Goal: Information Seeking & Learning: Find specific page/section

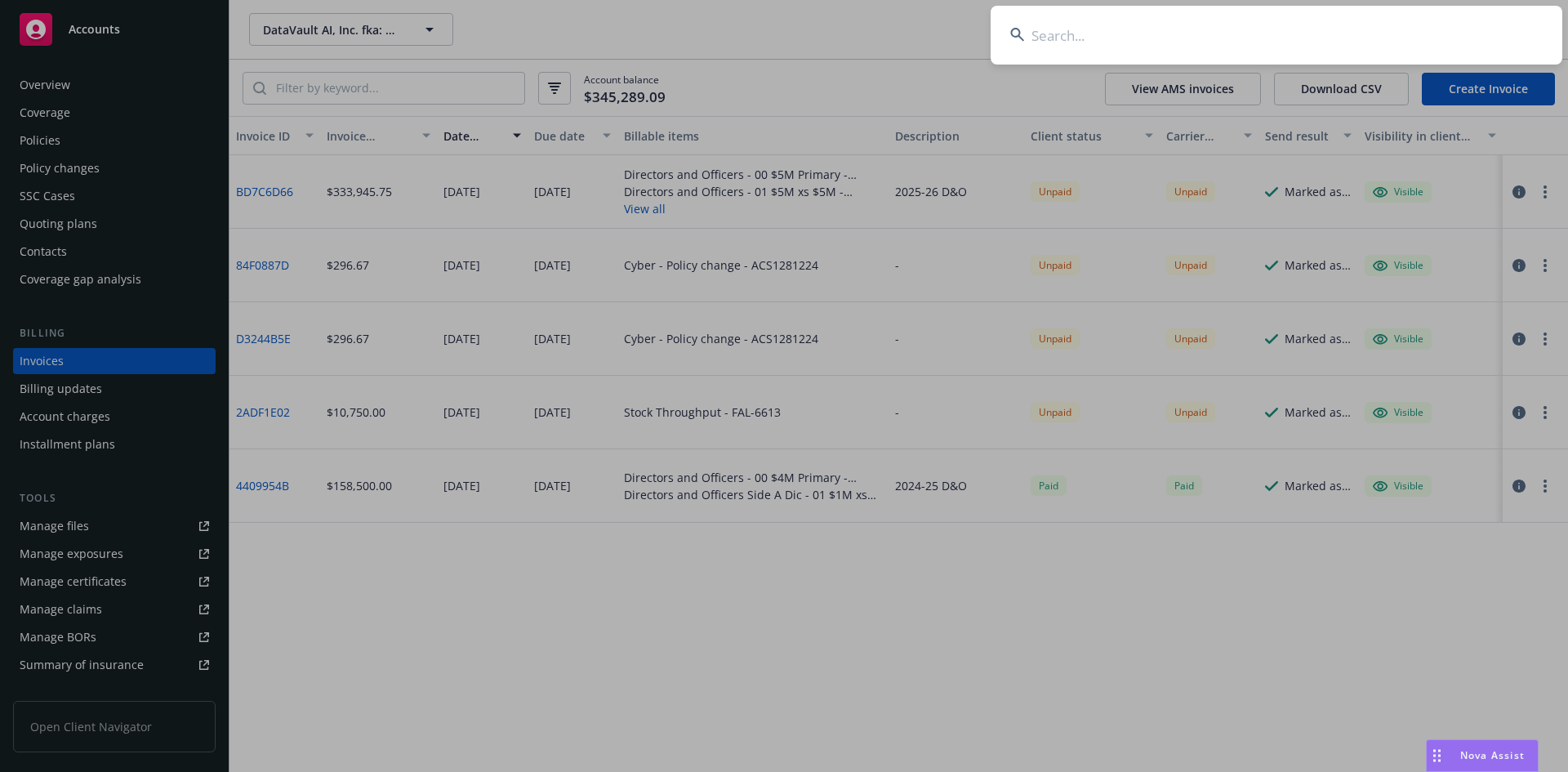
click at [1073, 35] on input at bounding box center [1276, 35] width 572 height 59
click at [1057, 21] on input at bounding box center [1276, 35] width 572 height 59
click at [1080, 40] on input at bounding box center [1276, 35] width 572 height 59
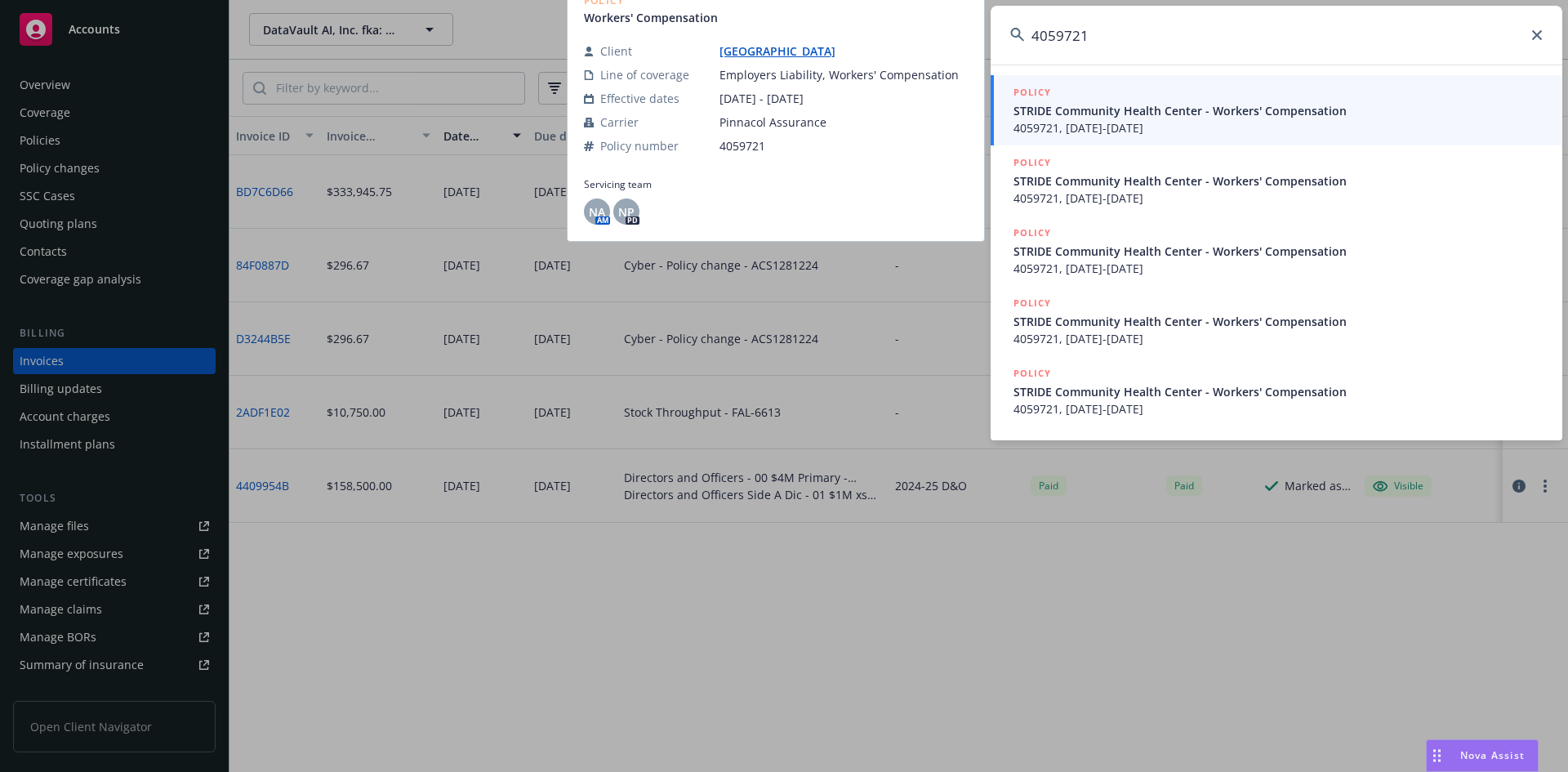
type input "4059721"
click at [1120, 134] on span "4059721, [DATE]-[DATE]" at bounding box center [1278, 127] width 529 height 17
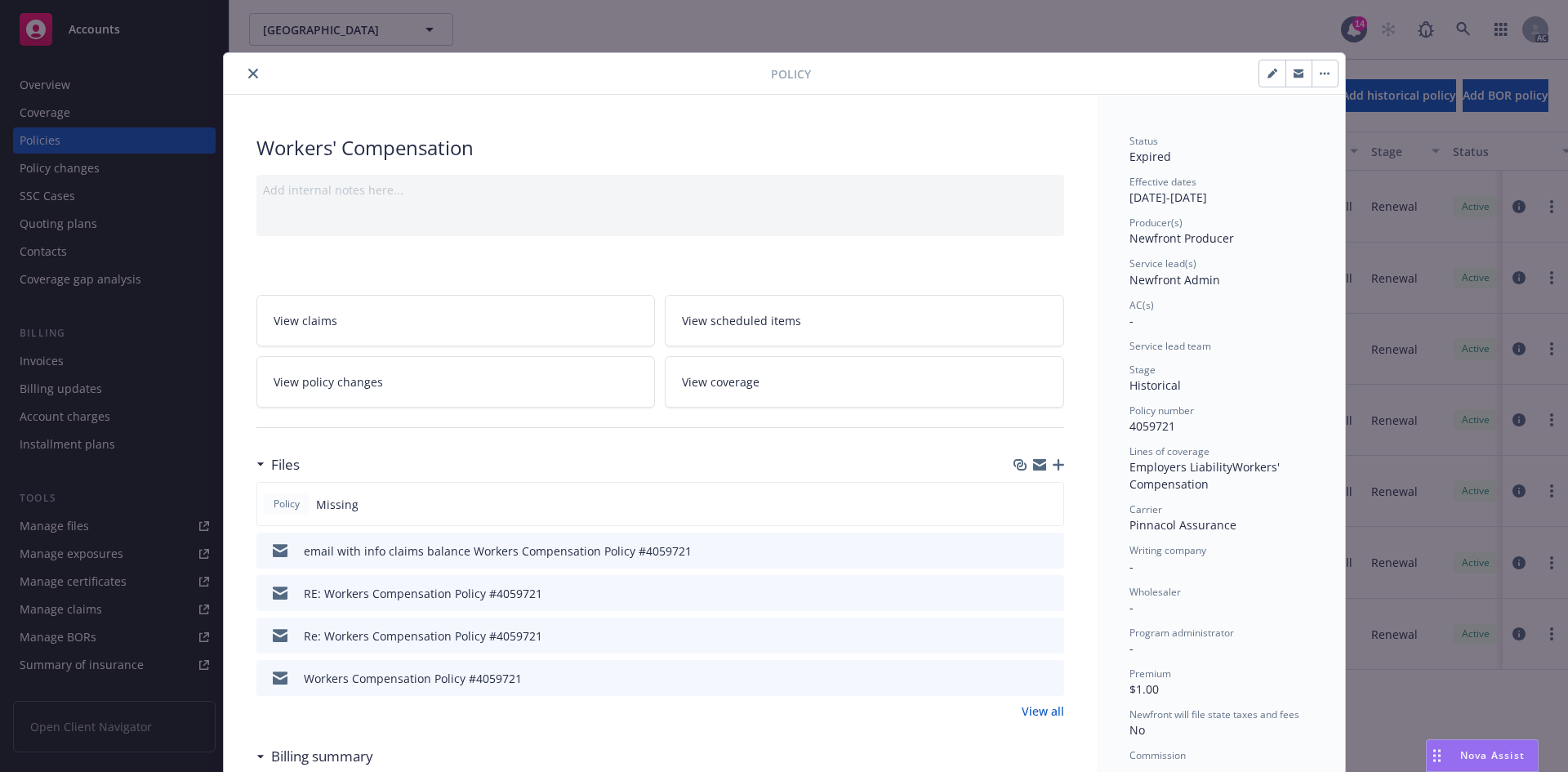
click at [245, 80] on button "close" at bounding box center [254, 74] width 20 height 20
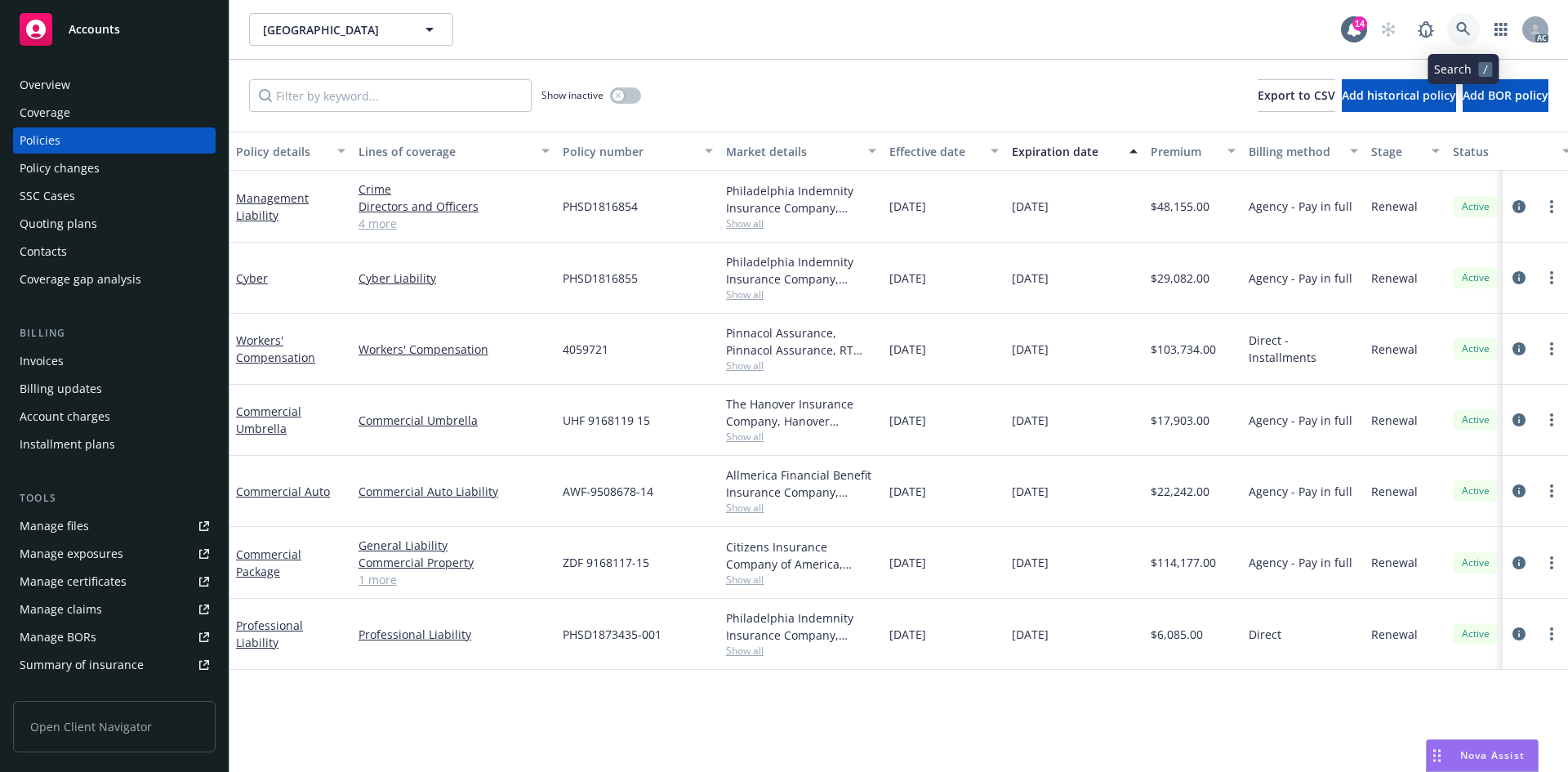
click at [1452, 31] on link at bounding box center [1463, 29] width 33 height 33
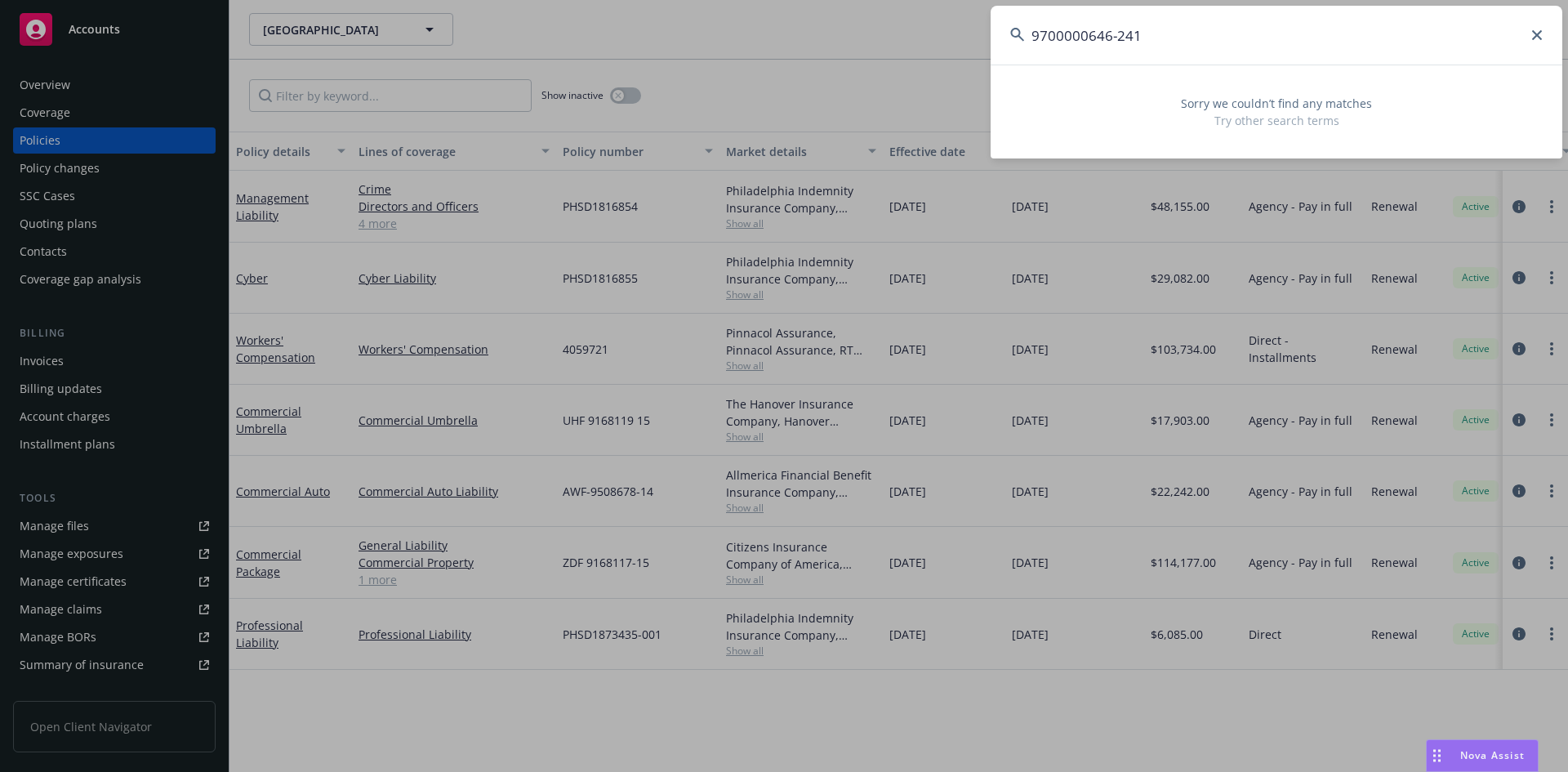
drag, startPoint x: 1172, startPoint y: 45, endPoint x: 1075, endPoint y: 46, distance: 97.0
click at [1075, 46] on input "9700000646-241" at bounding box center [1276, 35] width 572 height 59
type input "9"
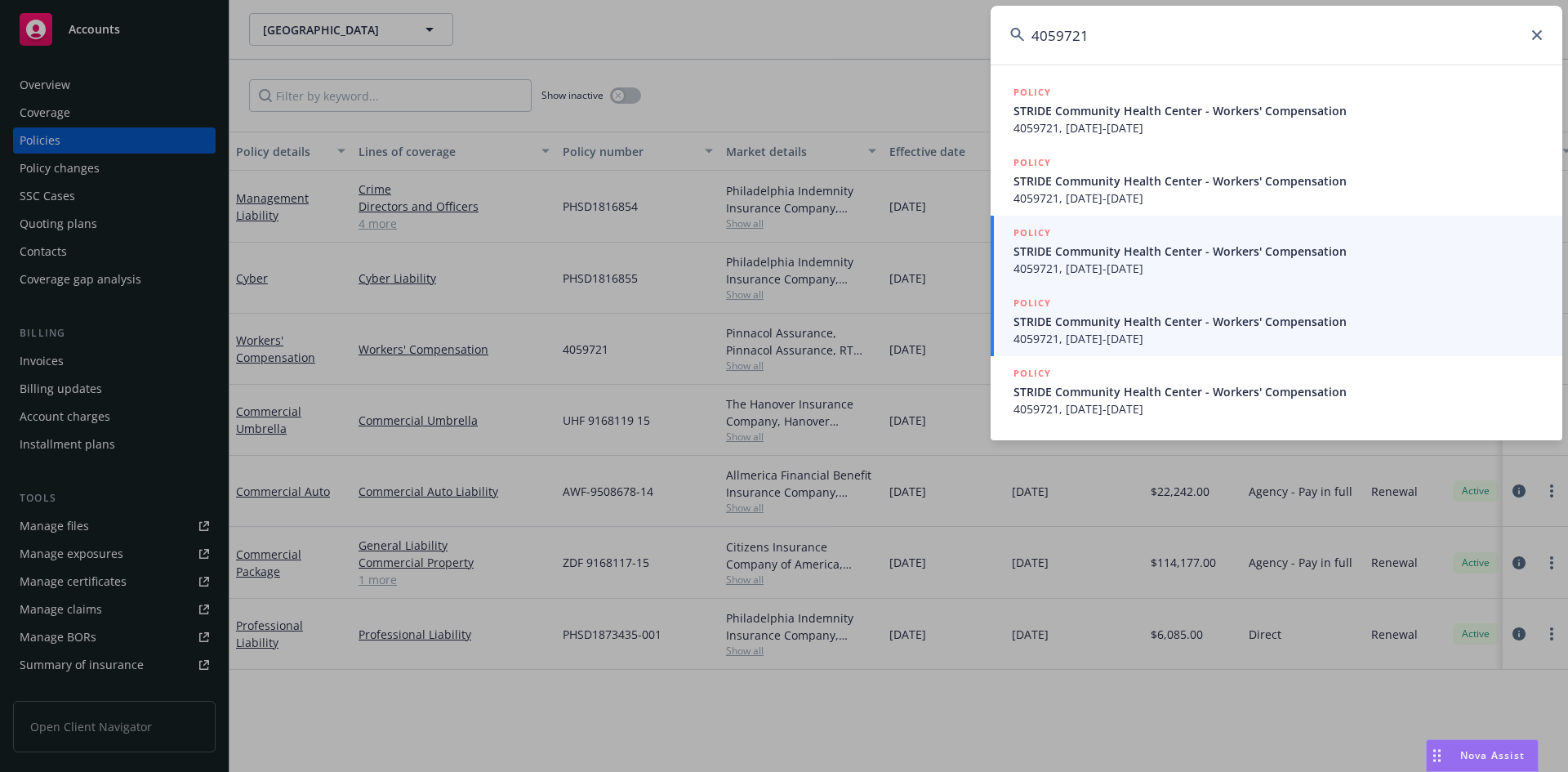
type input "4059721"
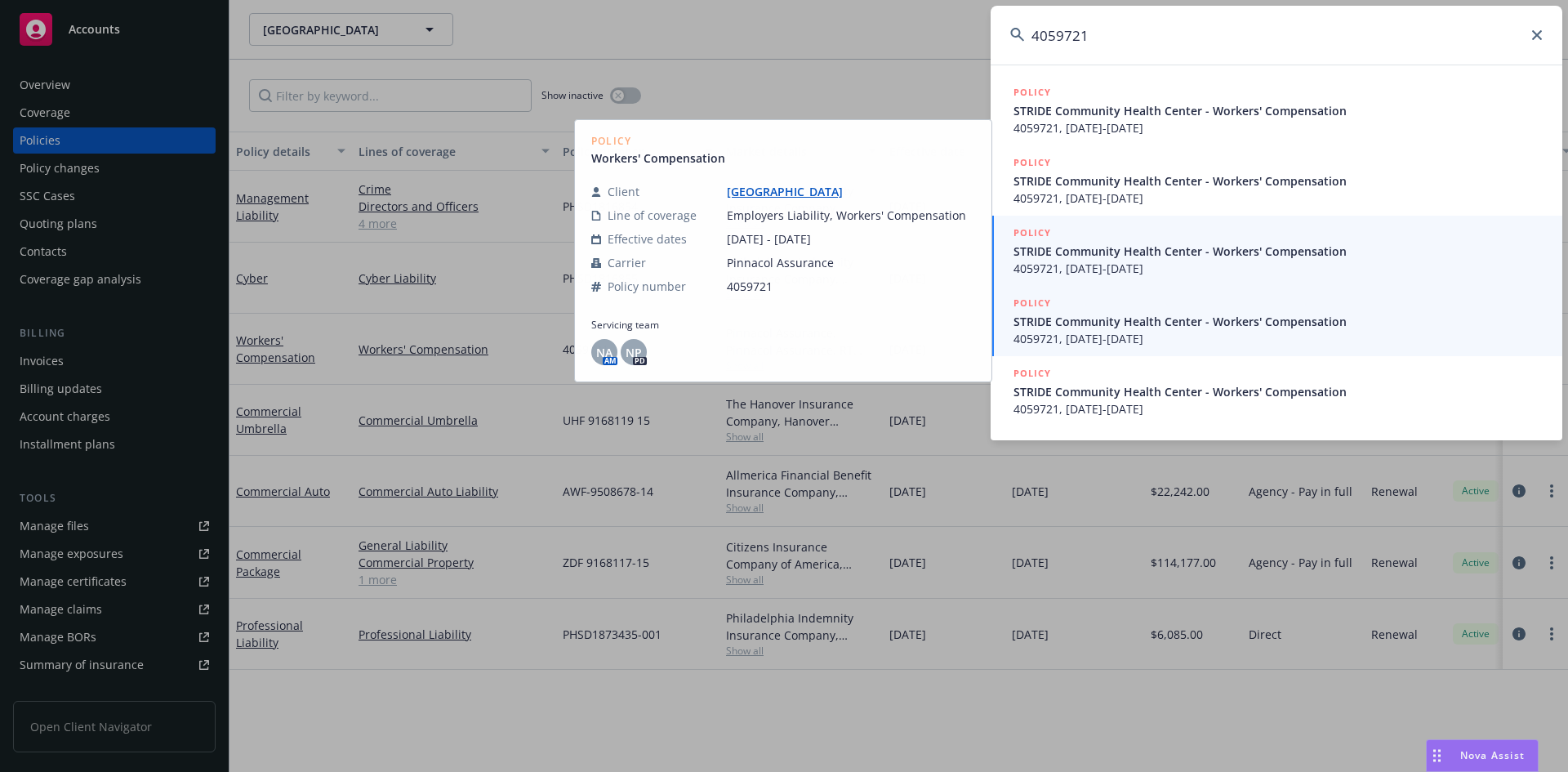
click at [1142, 320] on span "STRIDE Community Health Center - Workers' Compensation" at bounding box center [1278, 321] width 529 height 17
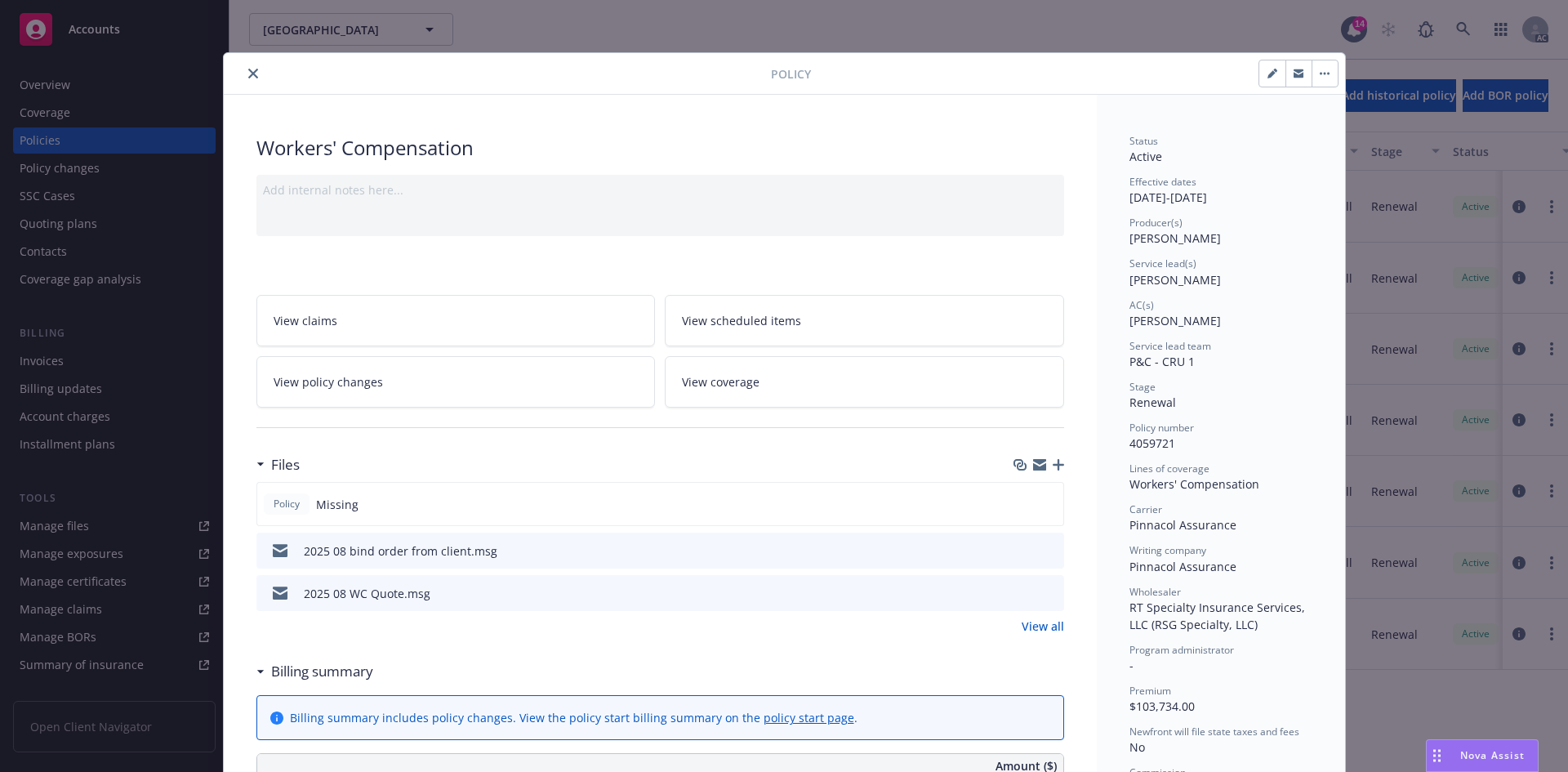
click at [251, 68] on button "close" at bounding box center [254, 74] width 20 height 20
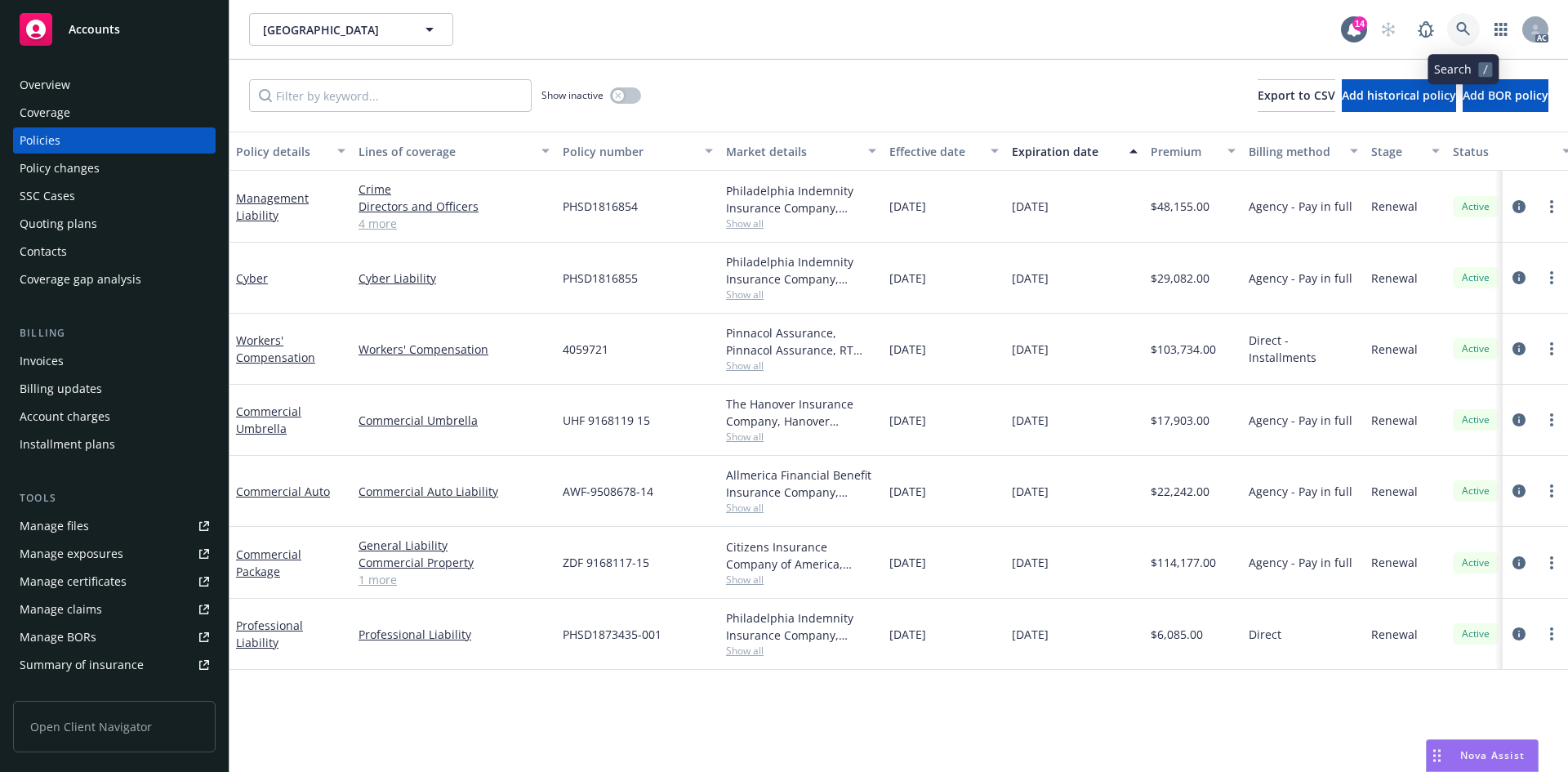
click at [1461, 38] on link at bounding box center [1463, 29] width 33 height 33
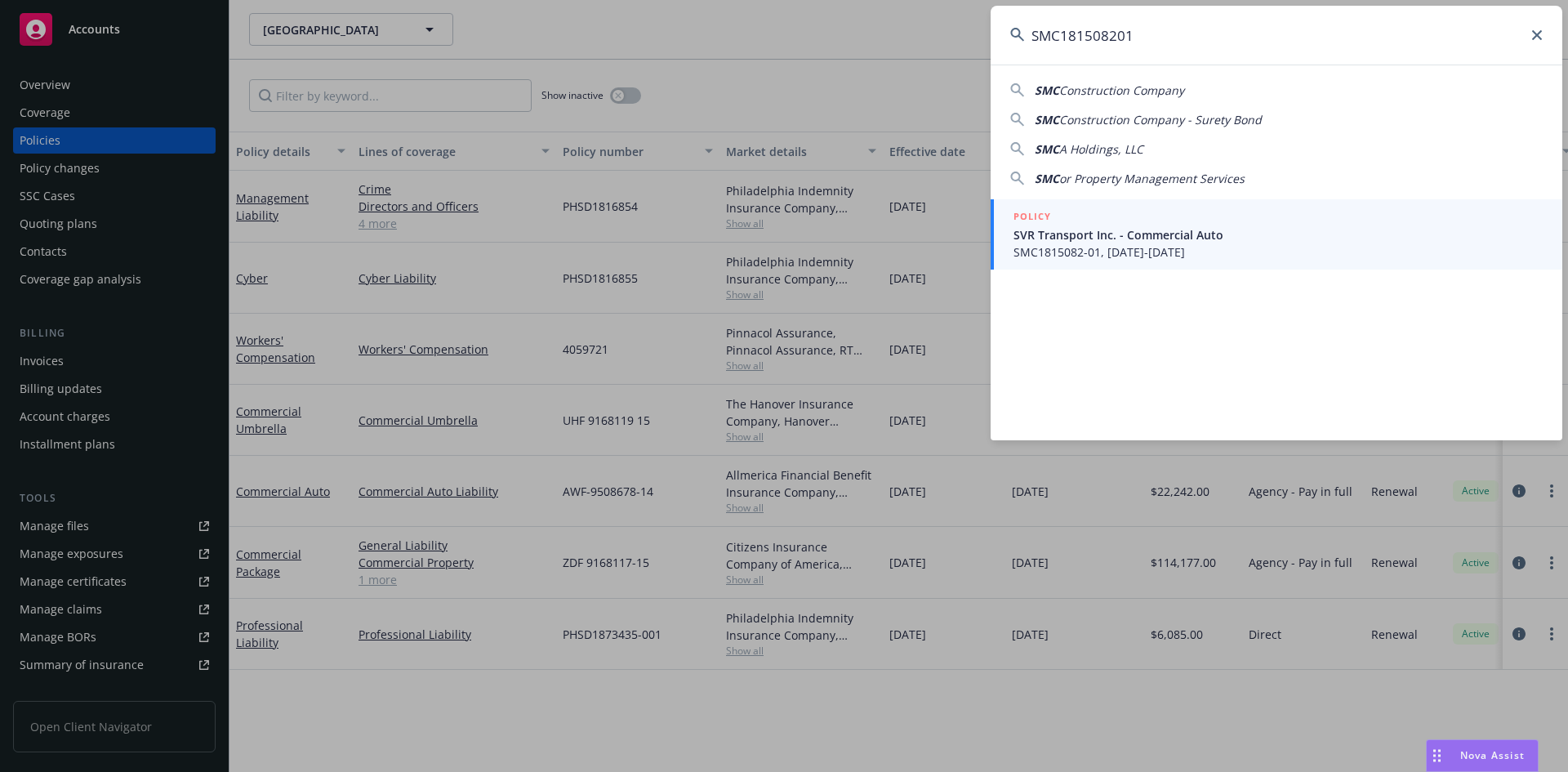
type input "SMC181508201"
click at [1152, 228] on span "SVR Transport Inc. - Commercial Auto" at bounding box center [1278, 234] width 529 height 17
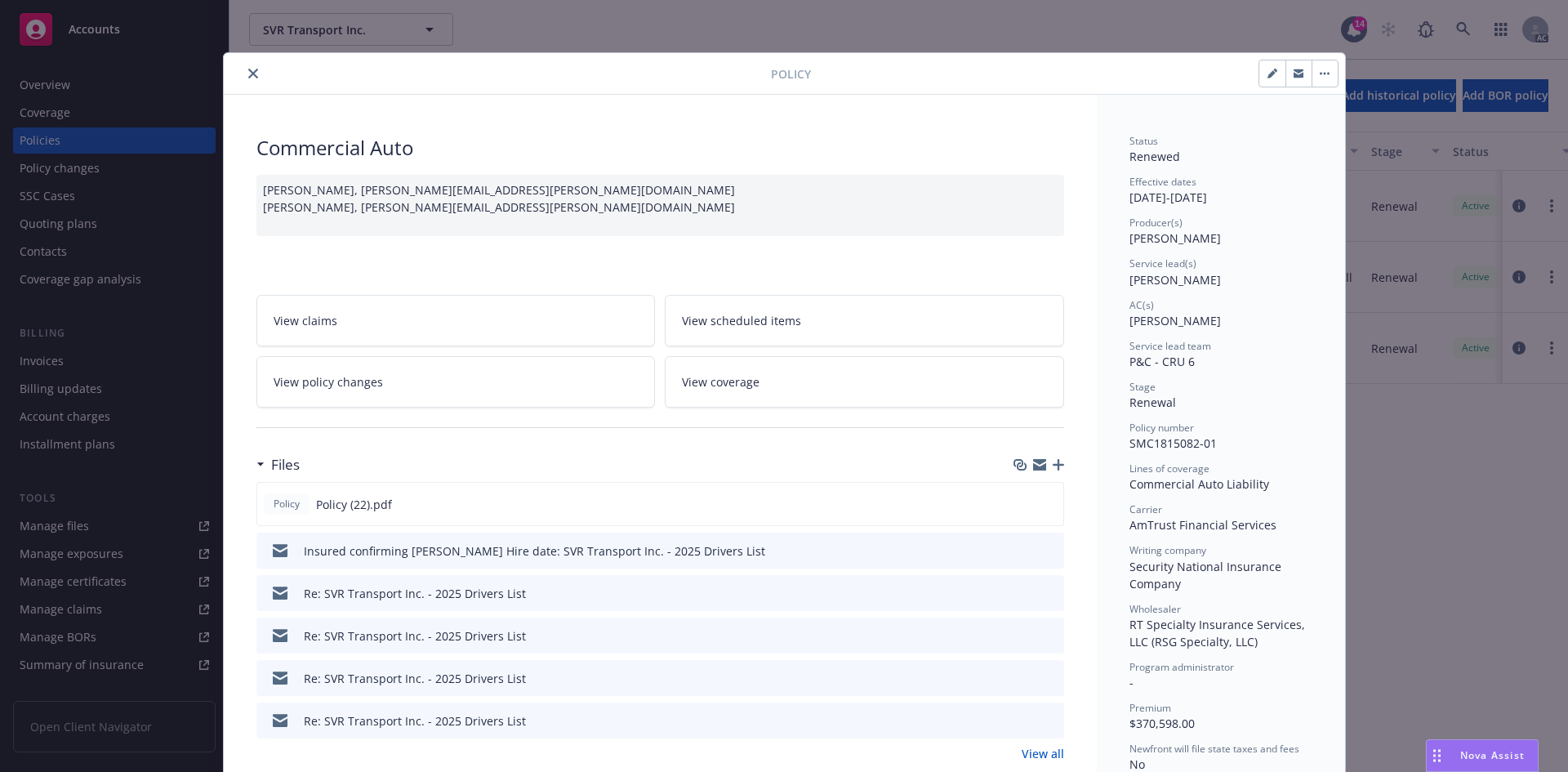
click at [254, 74] on button "close" at bounding box center [254, 74] width 20 height 20
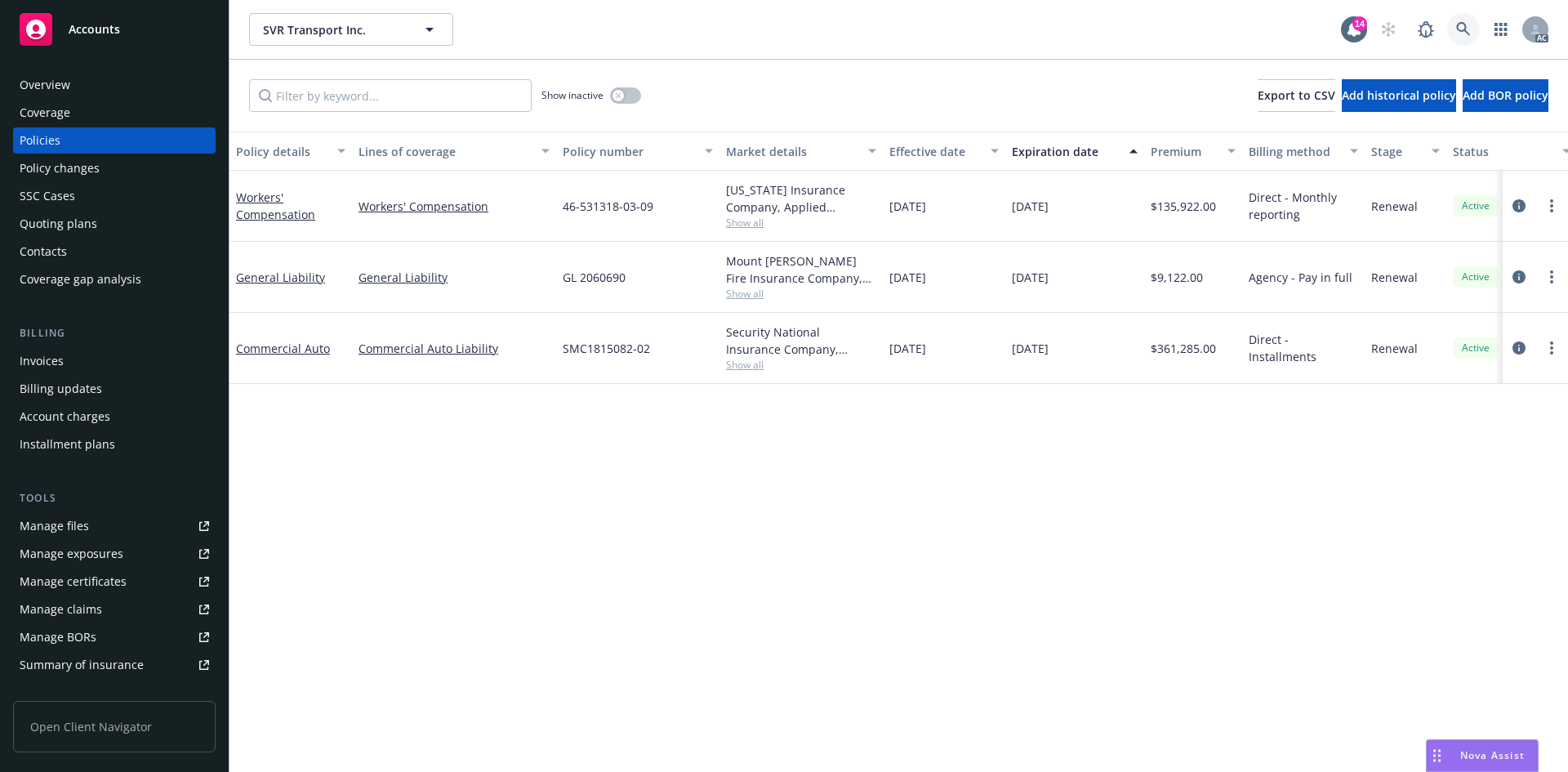
click at [1459, 44] on link at bounding box center [1463, 29] width 33 height 33
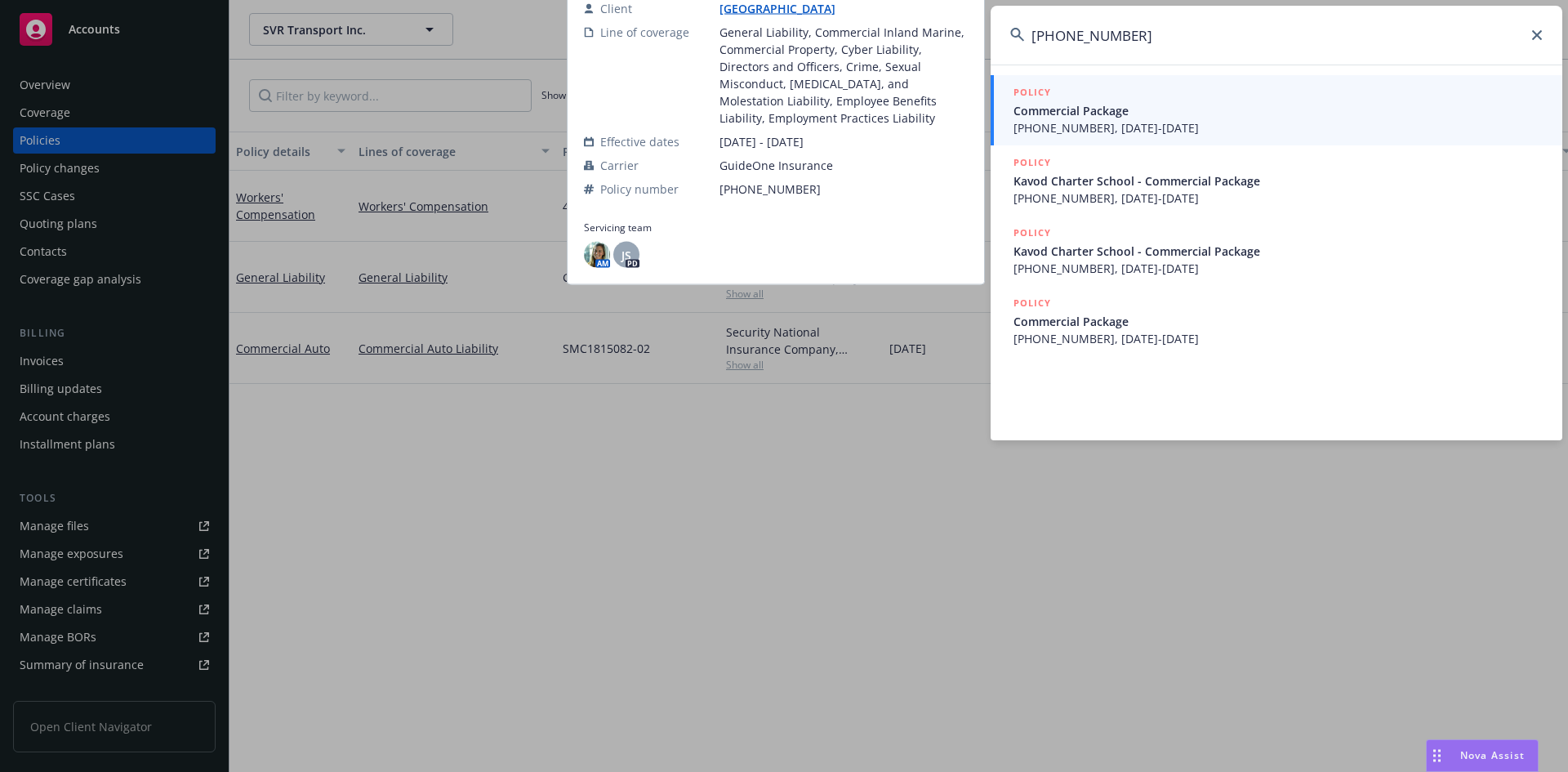
type input "[PHONE_NUMBER]"
click at [1223, 138] on link "POLICY Commercial Package [PHONE_NUMBER], [DATE]-[DATE]" at bounding box center [1276, 110] width 572 height 71
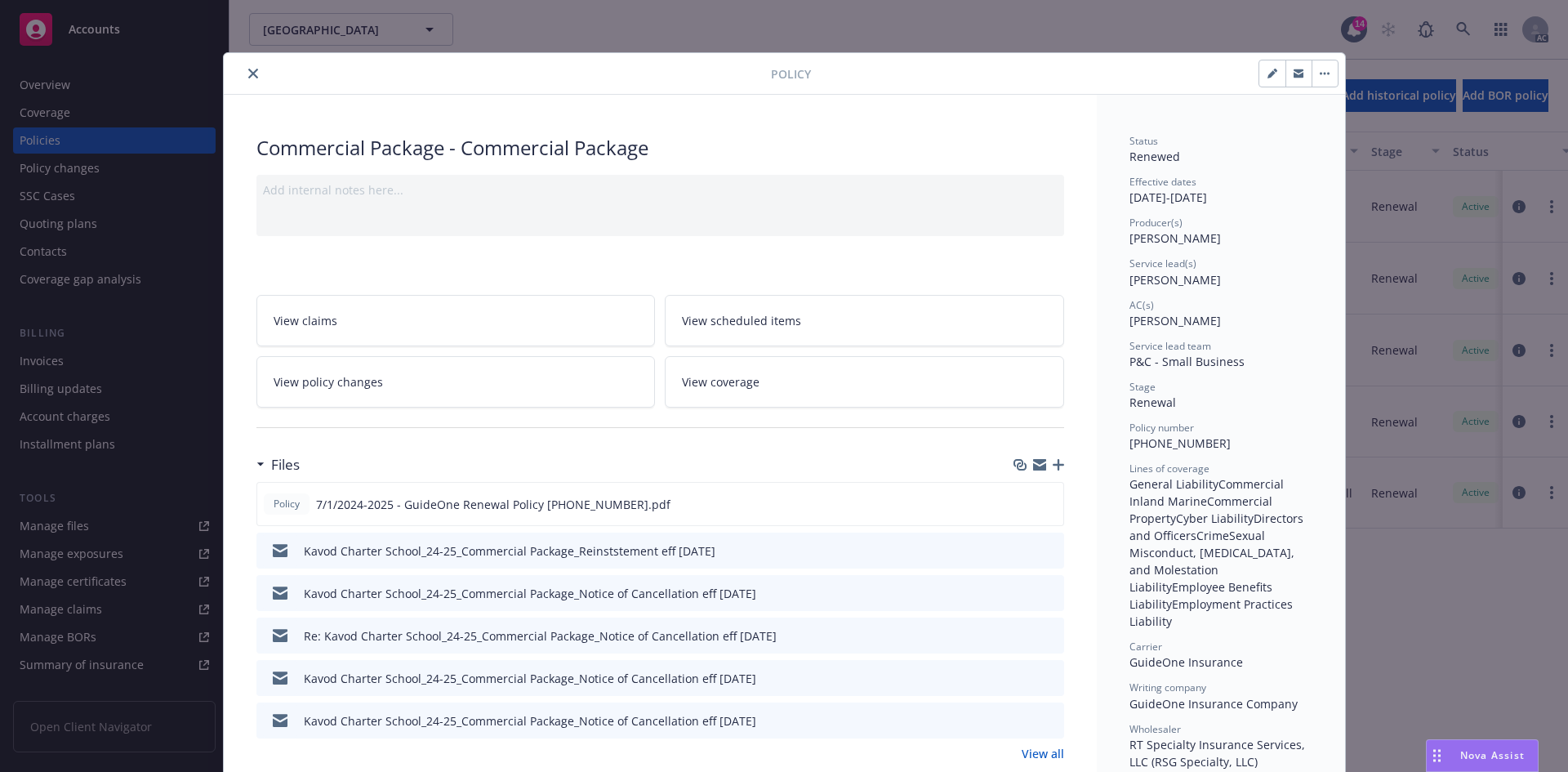
click at [252, 80] on button "close" at bounding box center [254, 74] width 20 height 20
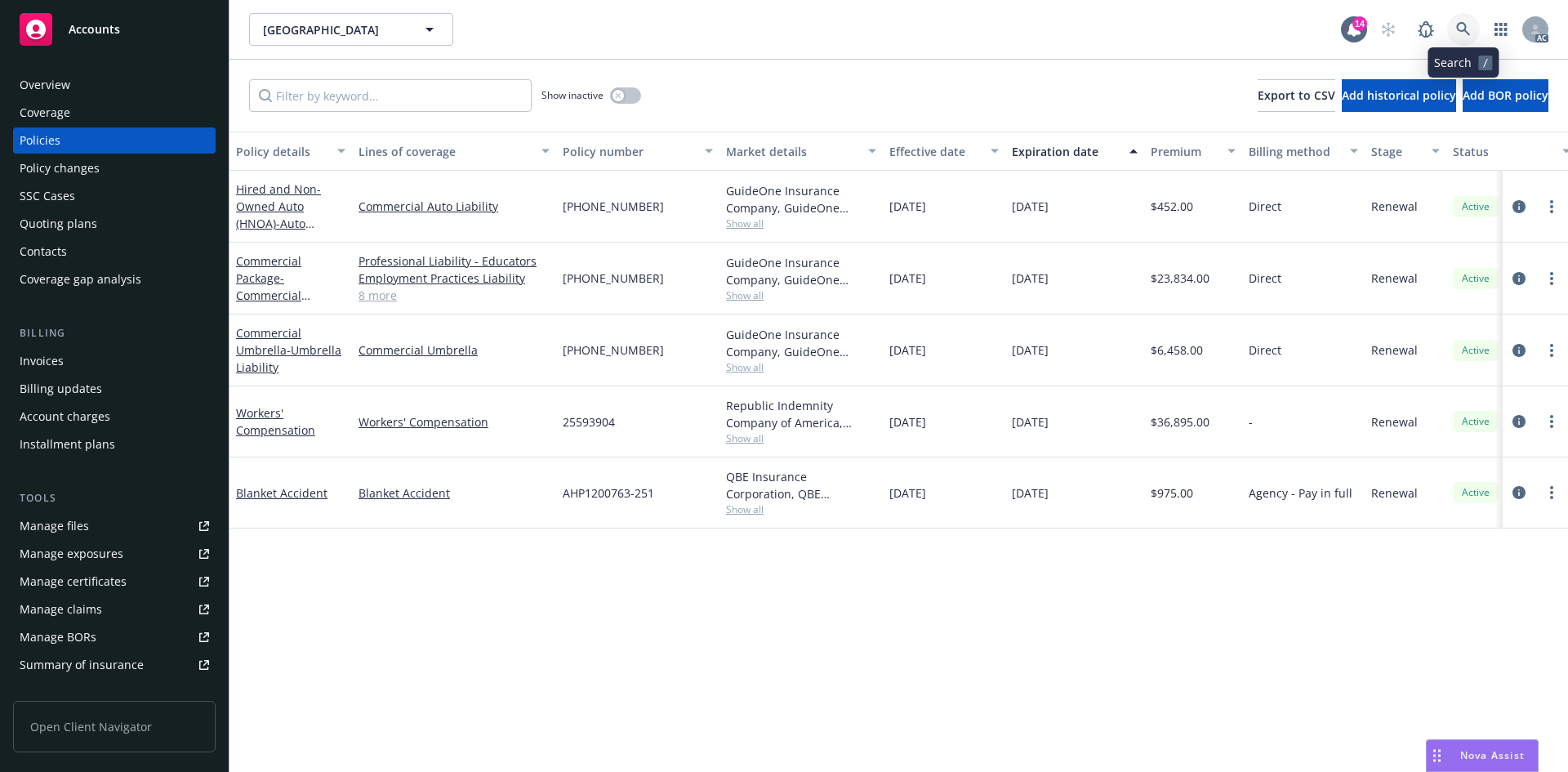
click at [1476, 19] on link at bounding box center [1463, 29] width 33 height 33
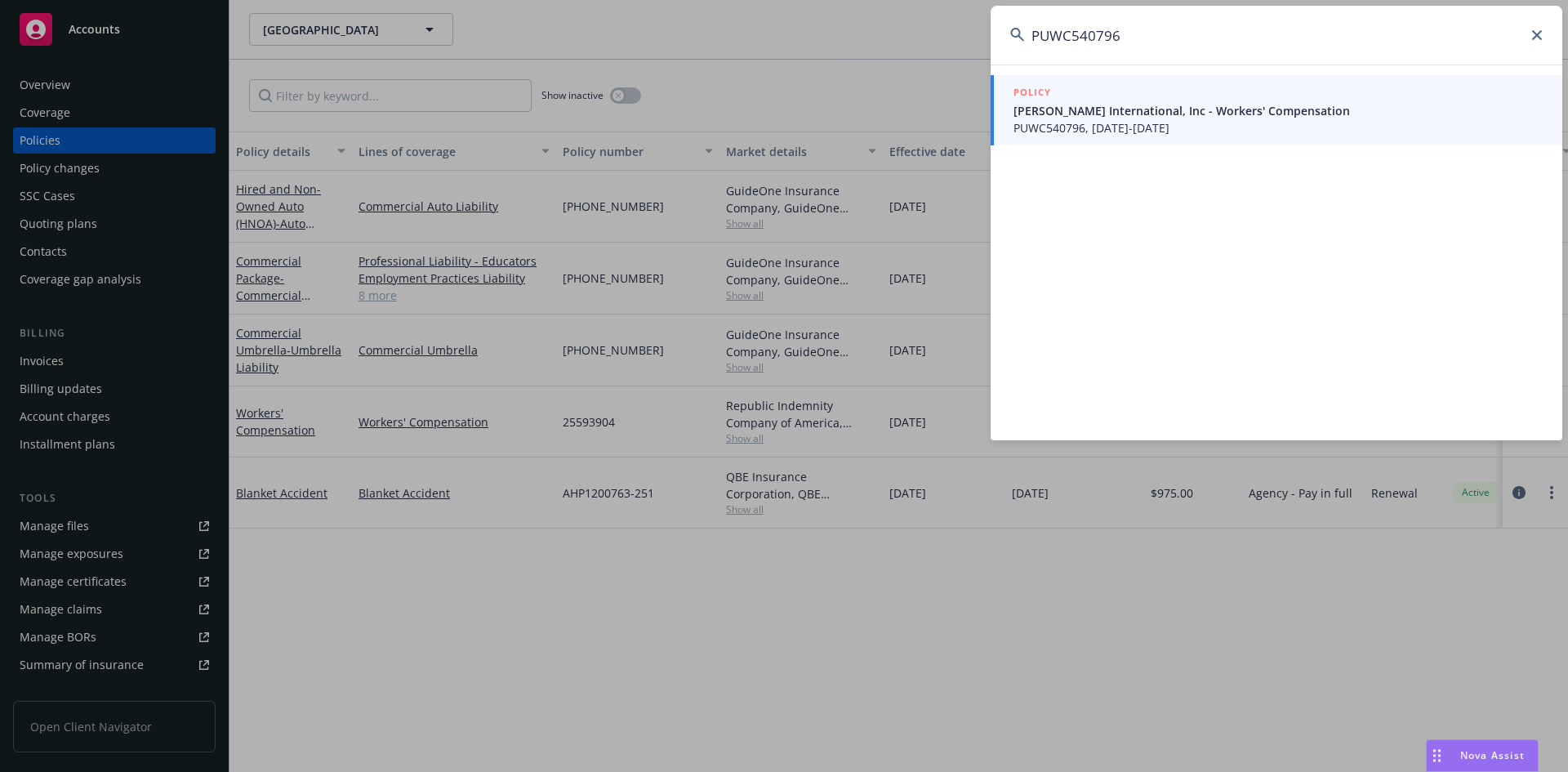
type input "PUWC540796"
click at [1344, 81] on link "POLICY [PERSON_NAME] International, Inc - Workers' Compensation PUWC540796, [DA…" at bounding box center [1276, 110] width 572 height 71
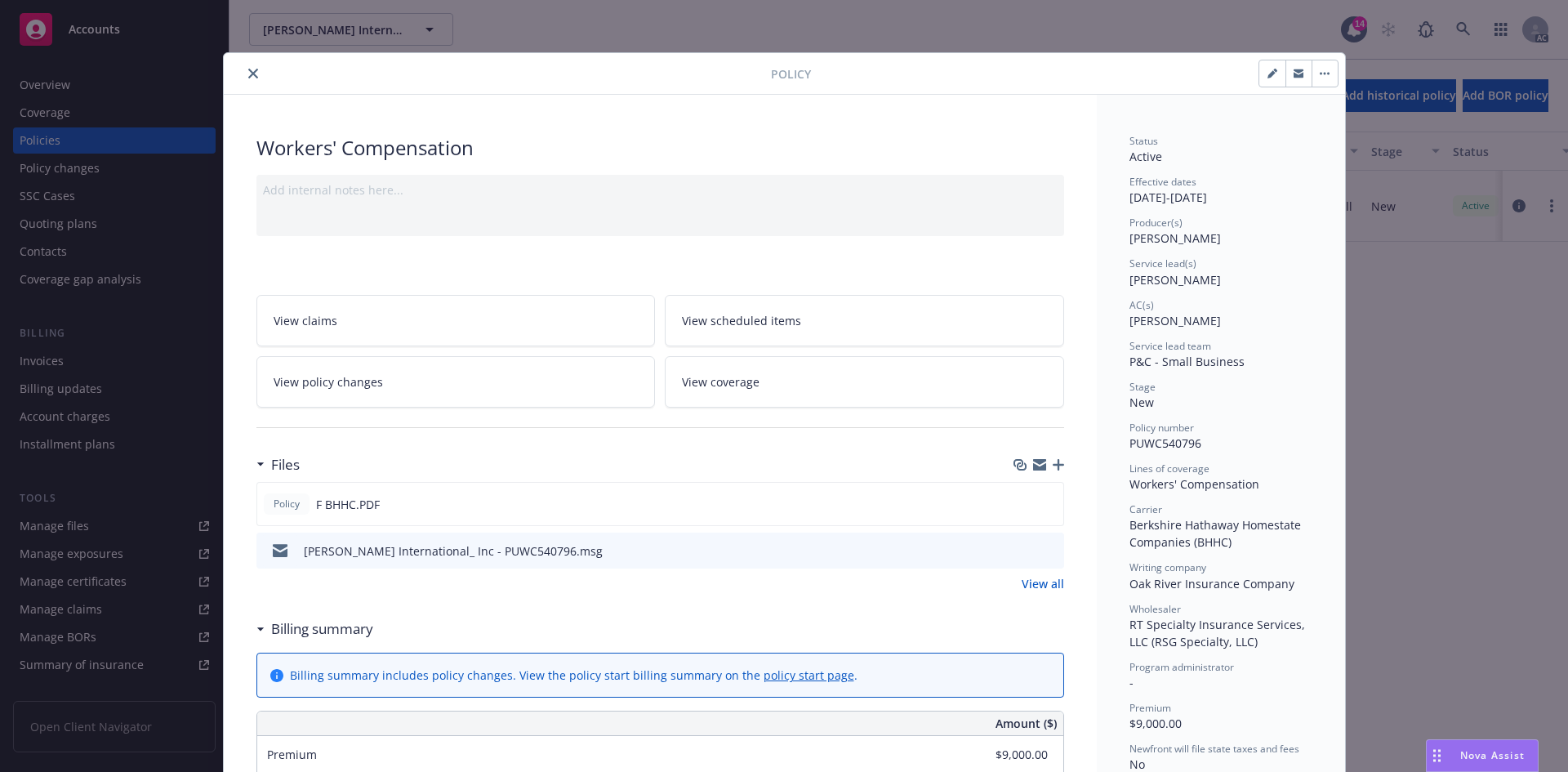
click at [254, 78] on button "close" at bounding box center [254, 74] width 20 height 20
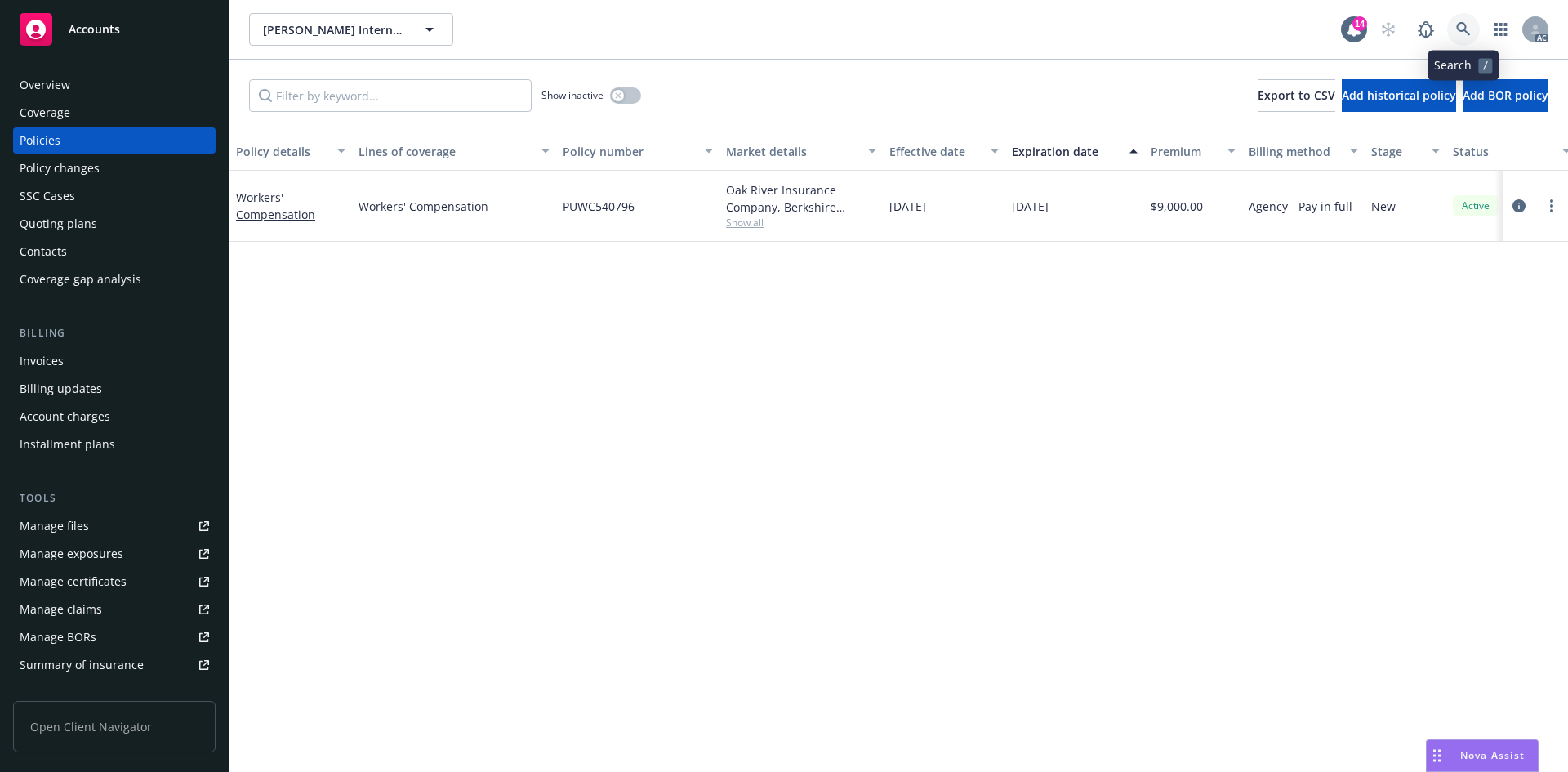
click at [1477, 28] on link at bounding box center [1463, 29] width 33 height 33
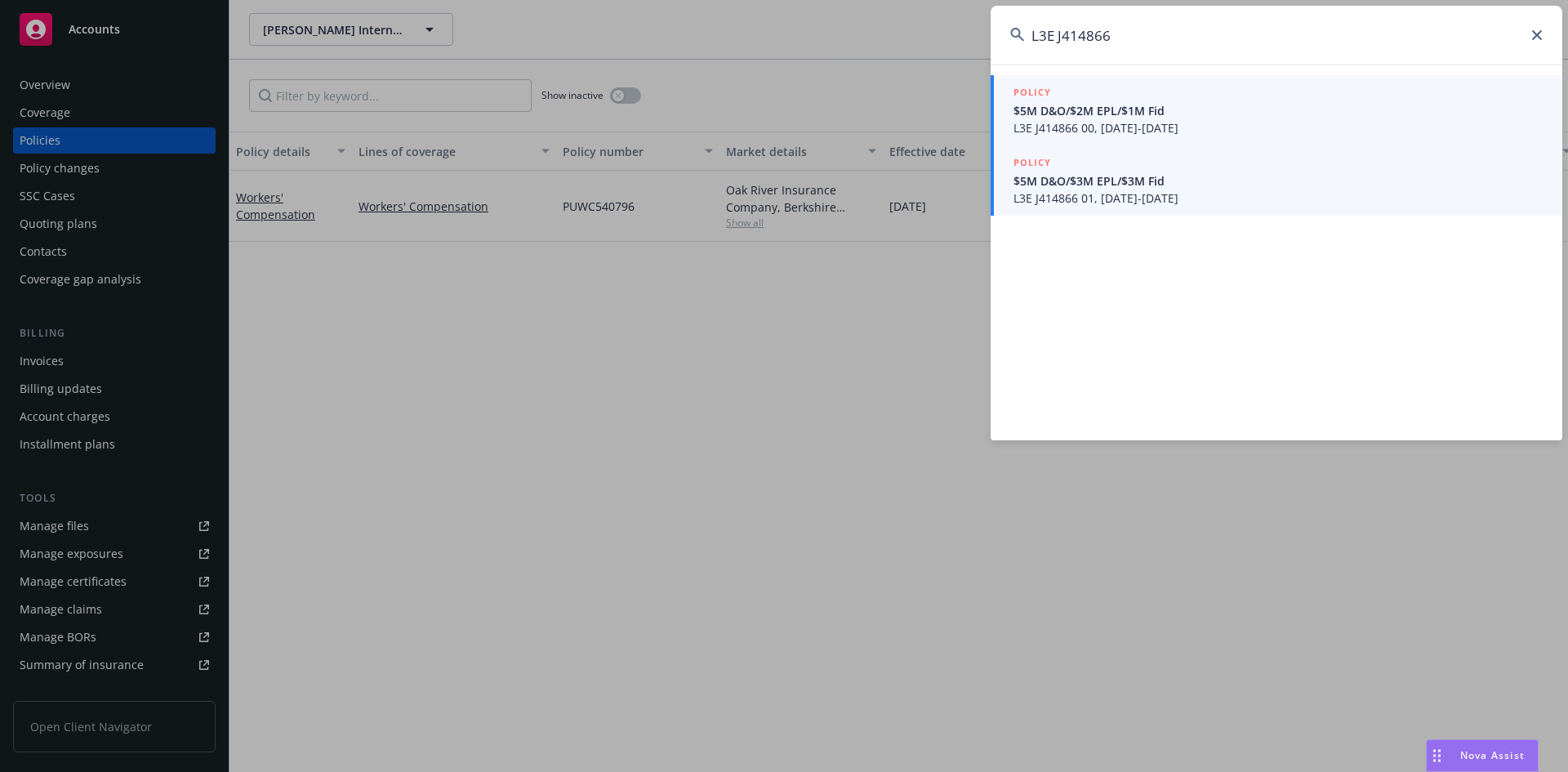
type input "L3E J414866"
click at [1132, 184] on span "$5M D&O/$3M EPL/$3M Fid" at bounding box center [1278, 180] width 529 height 17
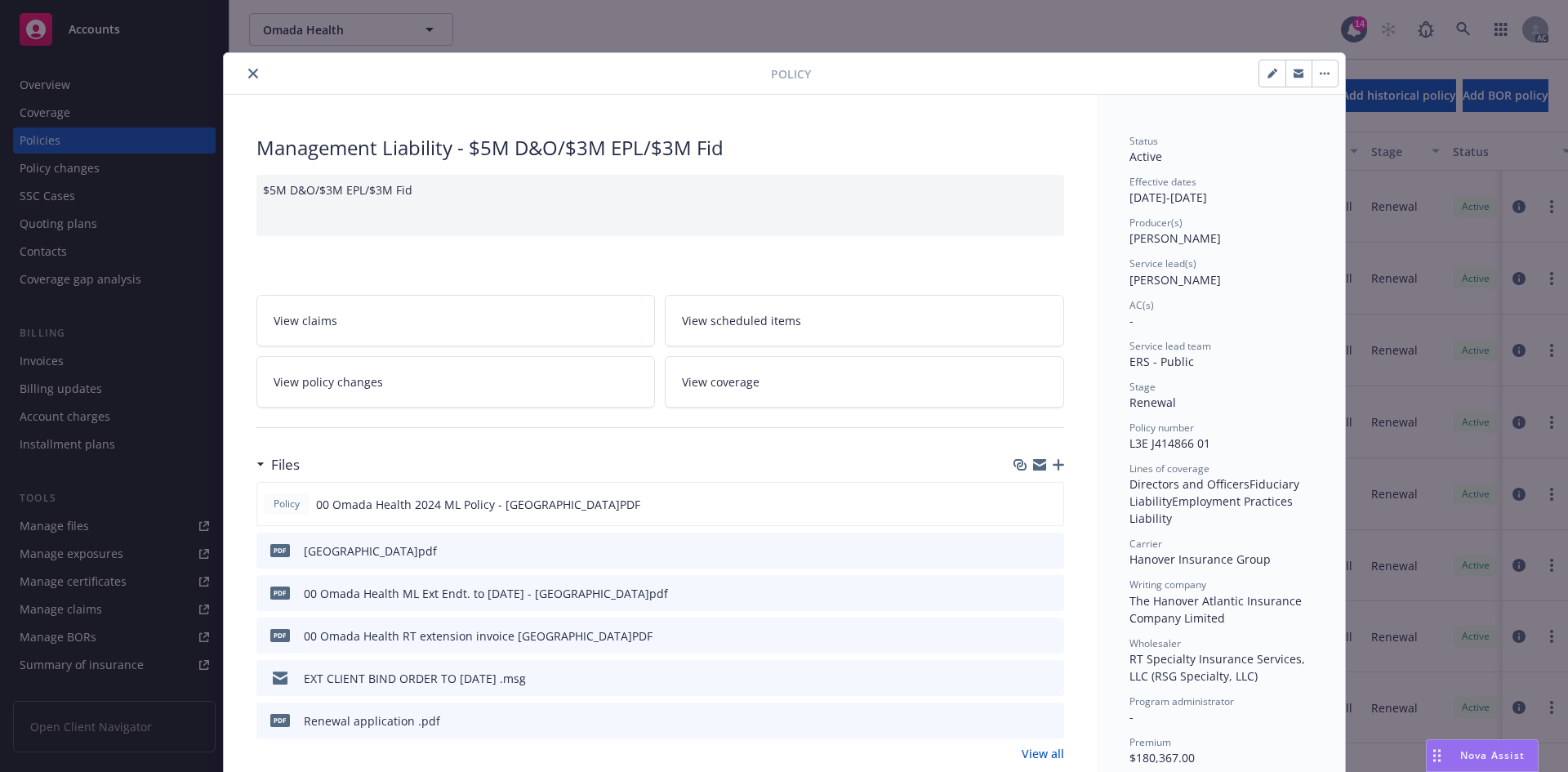
click at [248, 86] on div "Policy" at bounding box center [784, 74] width 1121 height 42
click at [248, 80] on button "close" at bounding box center [254, 74] width 20 height 20
